Goal: Task Accomplishment & Management: Use online tool/utility

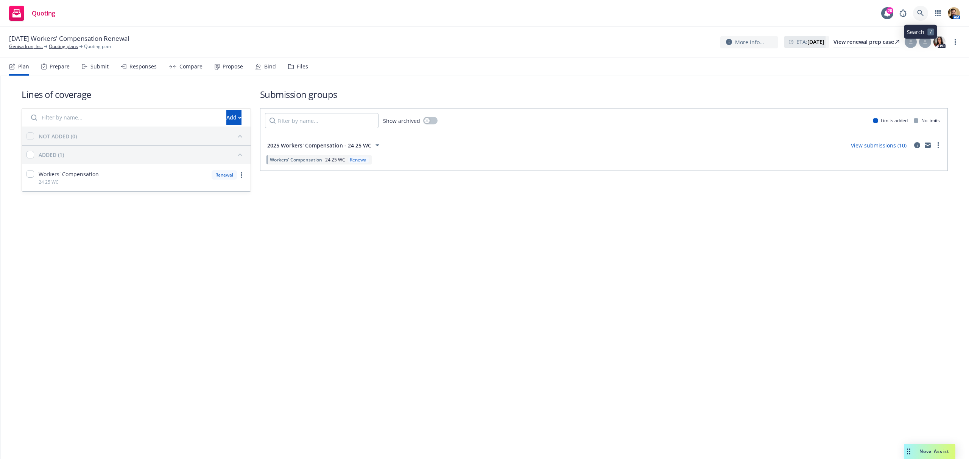
click at [925, 12] on link at bounding box center [920, 13] width 15 height 15
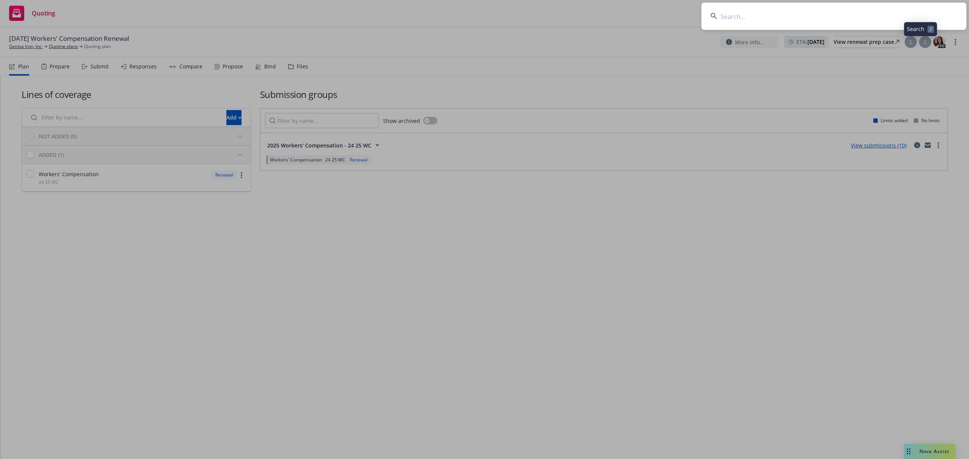
click at [911, 14] on input at bounding box center [833, 16] width 265 height 27
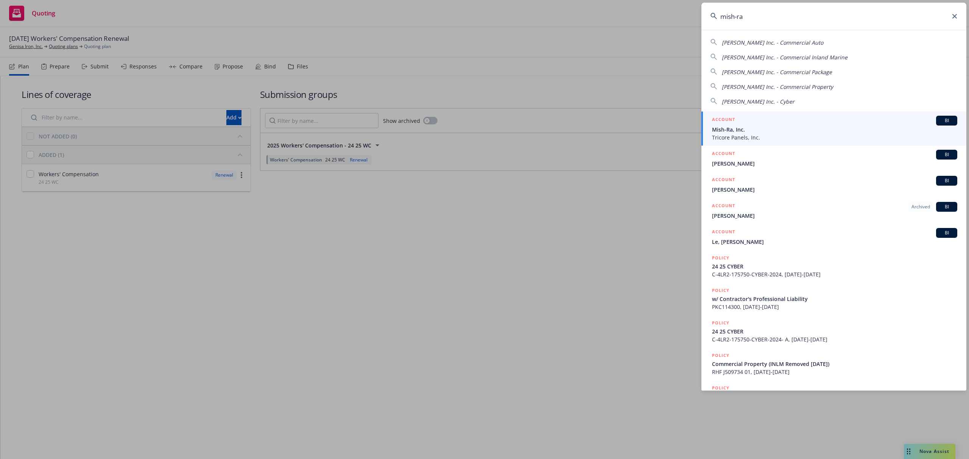
type input "mish-ra"
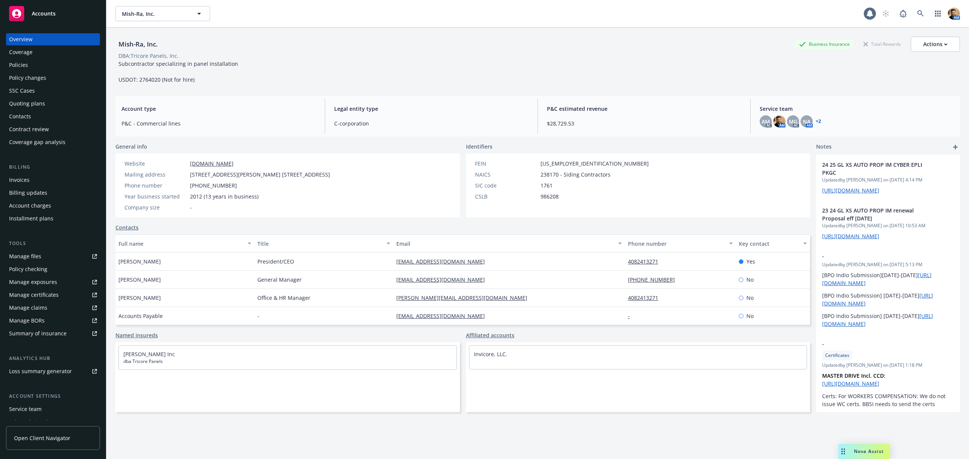
click at [26, 67] on div "Policies" at bounding box center [18, 65] width 19 height 12
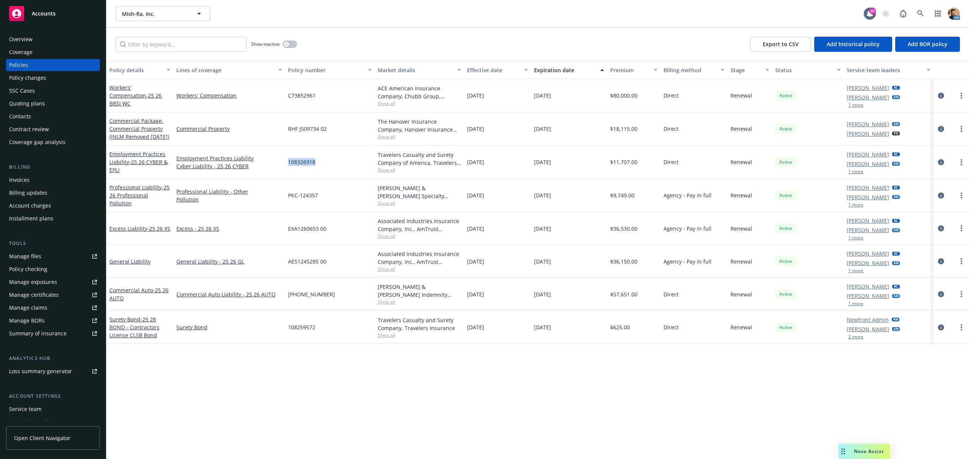
drag, startPoint x: 322, startPoint y: 162, endPoint x: 287, endPoint y: 164, distance: 34.8
click at [287, 164] on div "108326918" at bounding box center [329, 162] width 89 height 33
copy span "108326918"
click at [939, 163] on icon "circleInformation" at bounding box center [941, 162] width 6 height 6
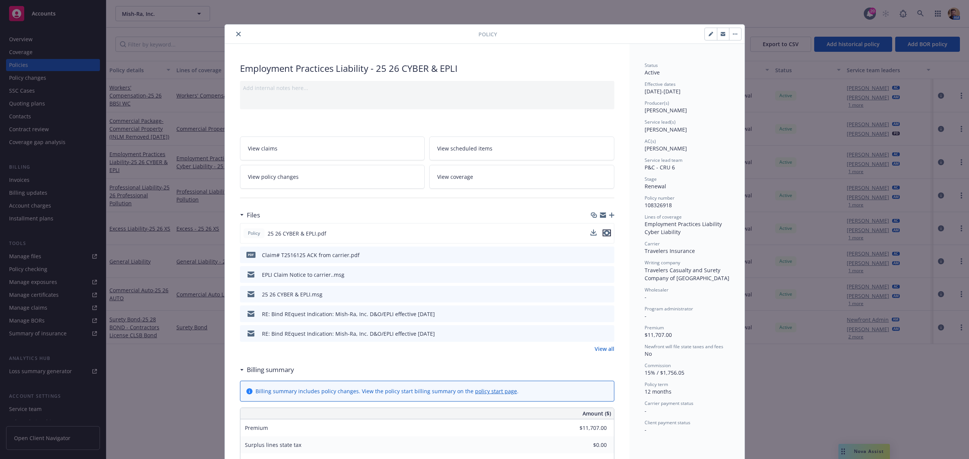
click at [604, 235] on icon "preview file" at bounding box center [606, 232] width 7 height 5
click at [604, 294] on icon "preview file" at bounding box center [606, 293] width 7 height 5
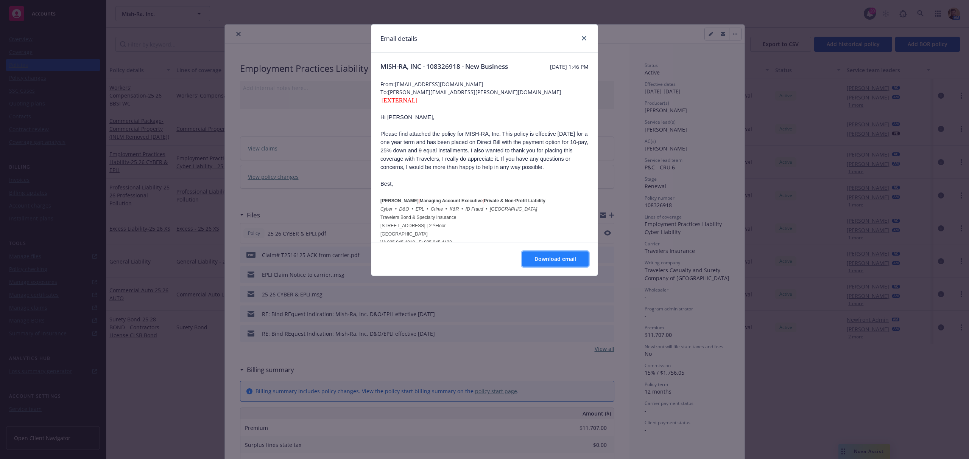
click at [538, 257] on span "Download email" at bounding box center [555, 258] width 42 height 7
drag, startPoint x: 583, startPoint y: 39, endPoint x: 616, endPoint y: 47, distance: 34.7
click at [583, 39] on icon "close" at bounding box center [584, 38] width 5 height 5
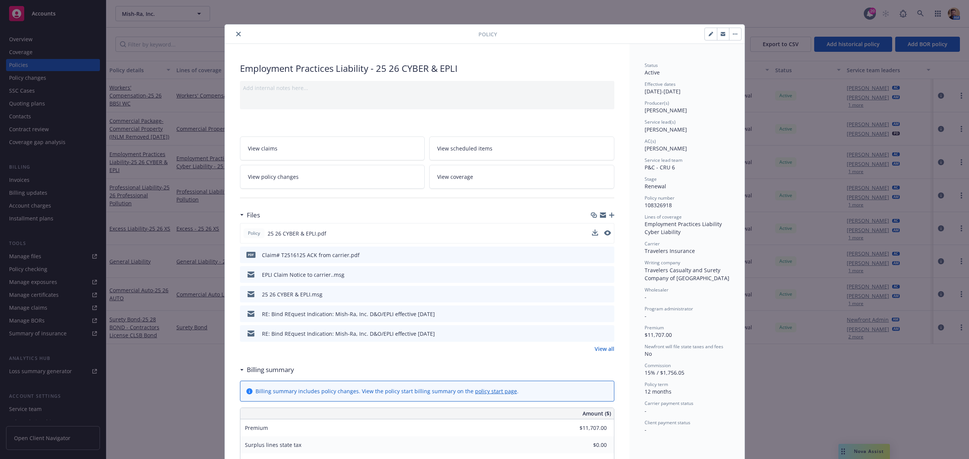
click at [733, 34] on icon "button" at bounding box center [735, 34] width 5 height 2
click at [717, 31] on button "button" at bounding box center [723, 34] width 12 height 12
click at [234, 31] on button "close" at bounding box center [238, 34] width 9 height 9
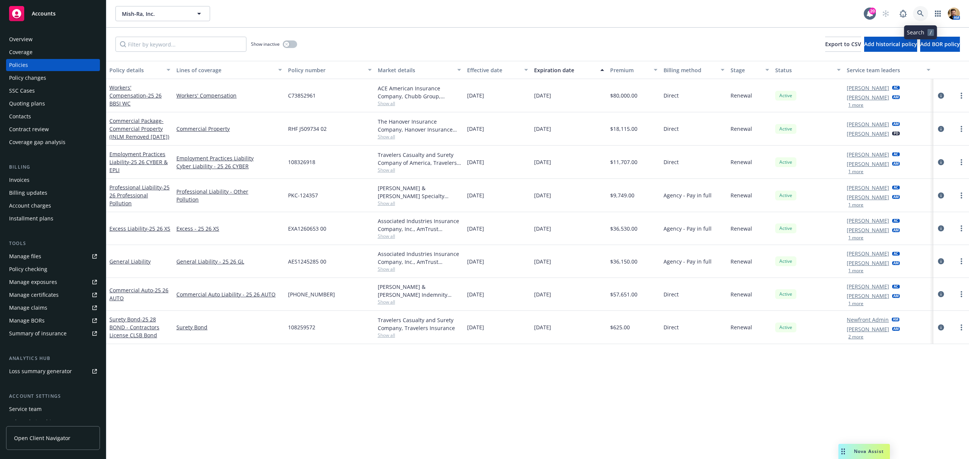
click at [921, 12] on icon at bounding box center [920, 13] width 6 height 6
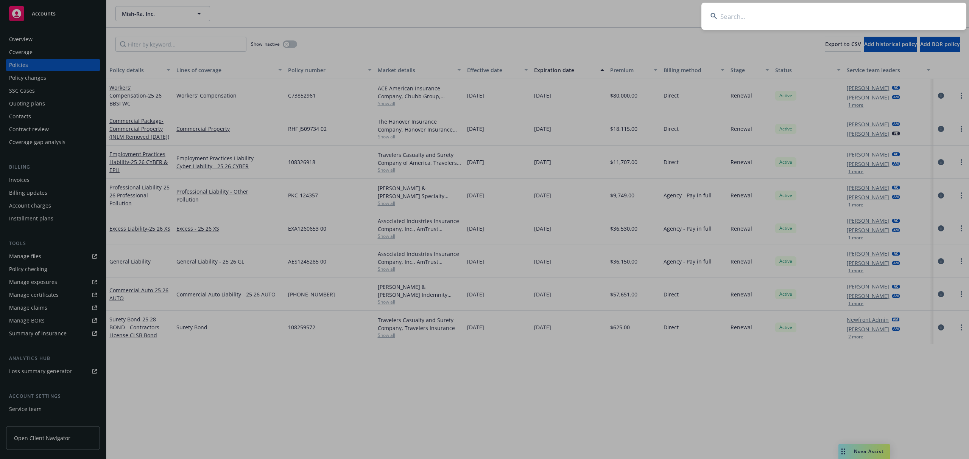
click at [886, 20] on input at bounding box center [833, 16] width 265 height 27
type input "final cleaning"
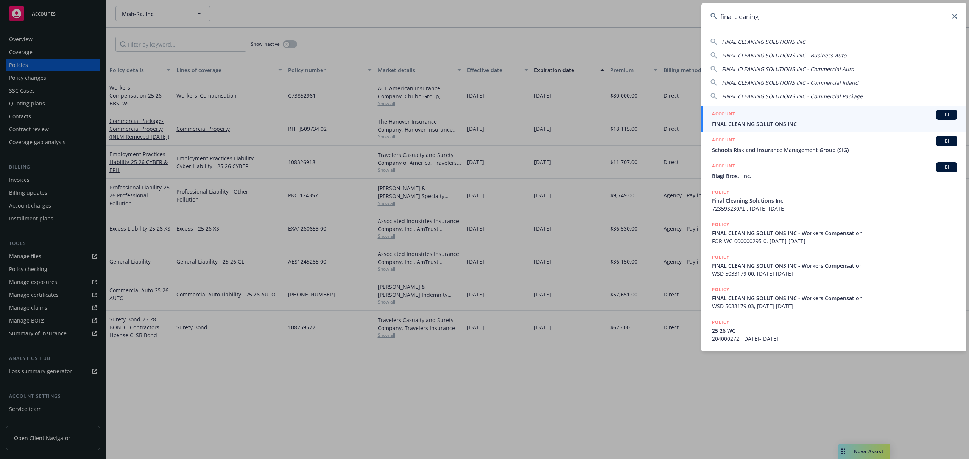
click at [773, 122] on span "FINAL CLEANING SOLUTIONS INC" at bounding box center [834, 124] width 245 height 8
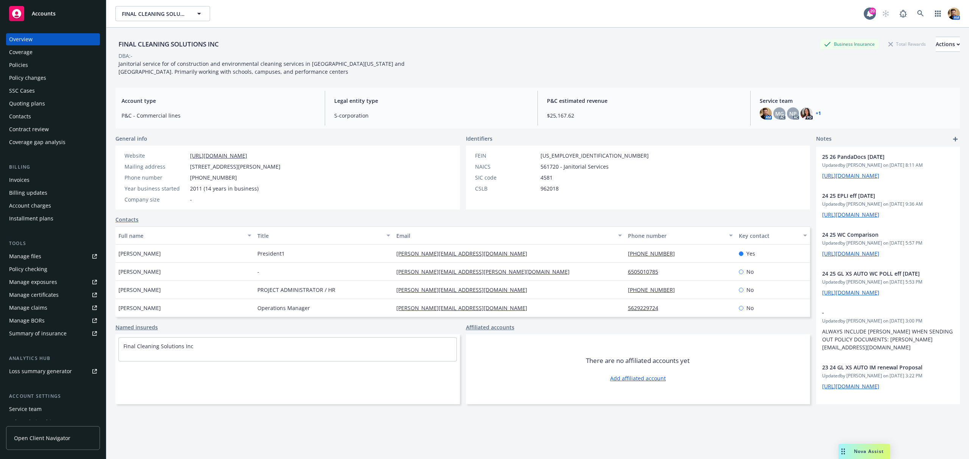
click at [34, 128] on div "Contract review" at bounding box center [29, 129] width 40 height 12
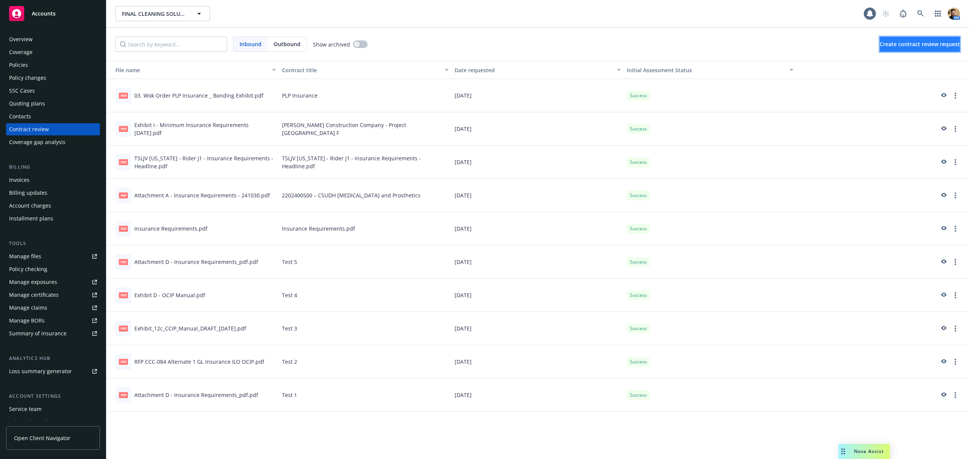
click at [903, 40] on button "Create contract review request" at bounding box center [919, 44] width 80 height 15
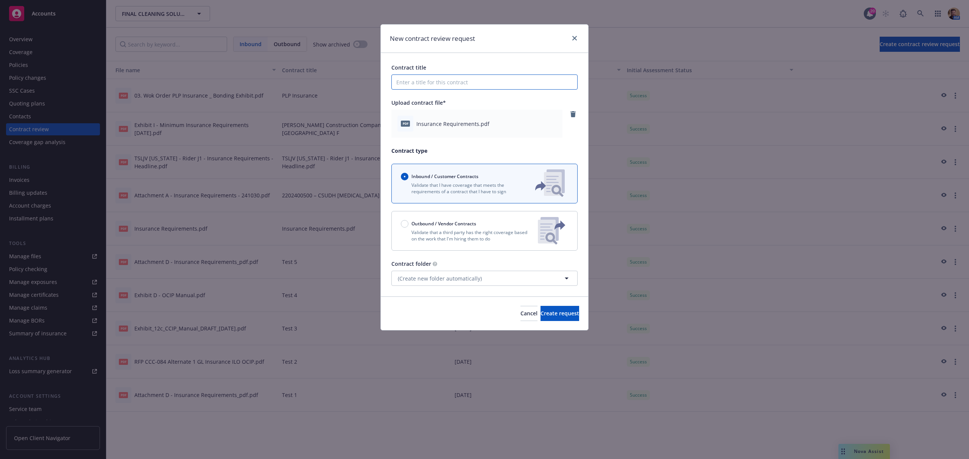
click at [436, 84] on input "Contract title" at bounding box center [484, 82] width 186 height 15
type input "[GEOGRAPHIC_DATA]"
click at [557, 311] on span "Create request" at bounding box center [559, 313] width 39 height 7
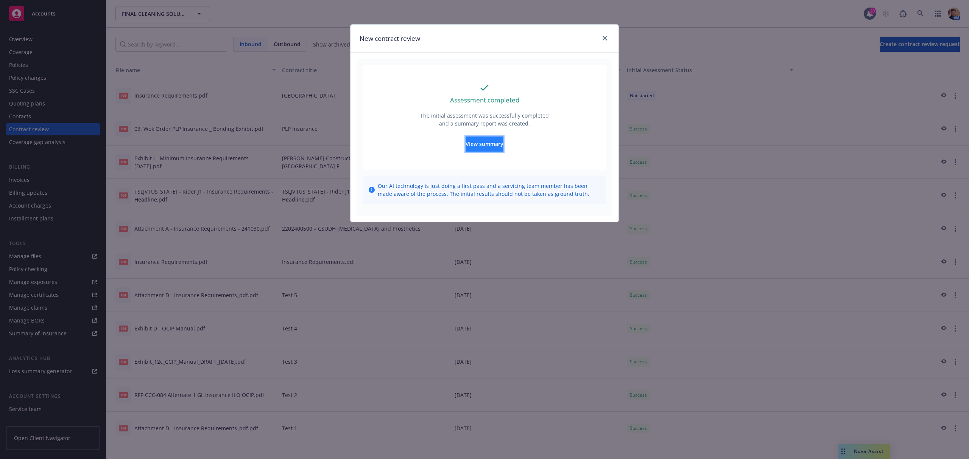
click at [478, 146] on span "View summary" at bounding box center [484, 143] width 38 height 7
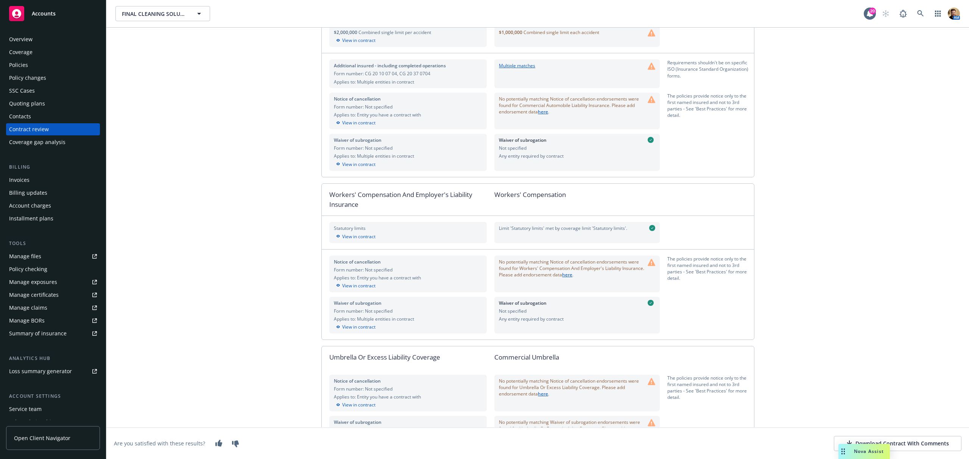
scroll to position [804, 0]
